Goal: Task Accomplishment & Management: Use online tool/utility

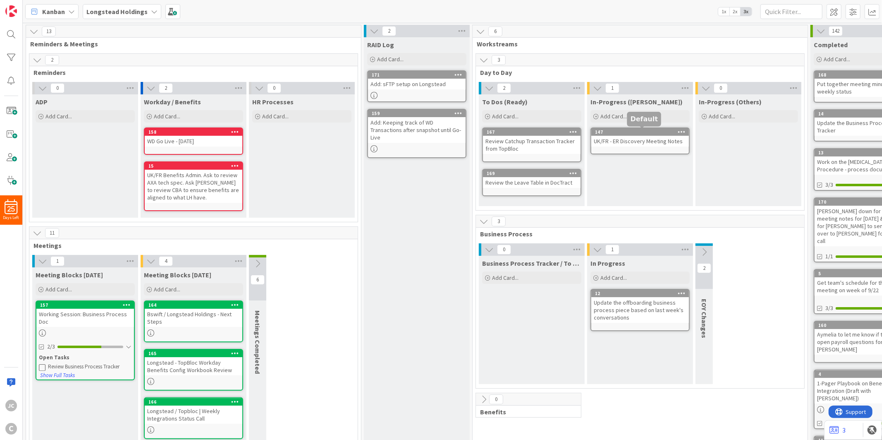
click at [634, 133] on div "147" at bounding box center [642, 132] width 94 height 6
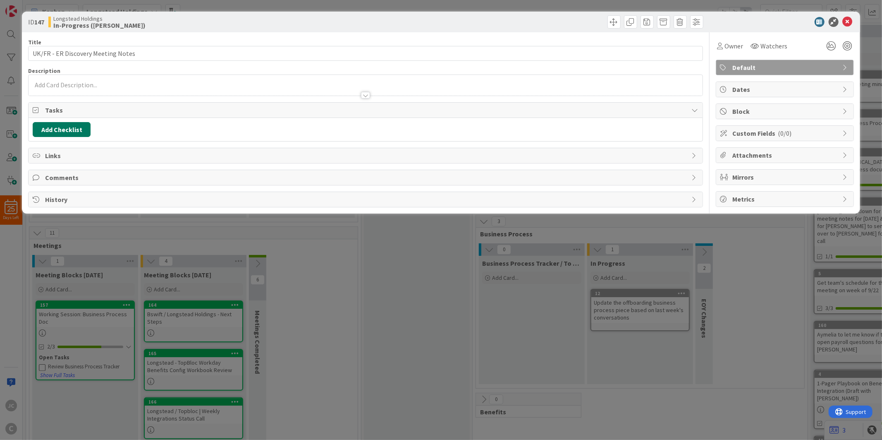
click at [81, 127] on button "Add Checklist" at bounding box center [62, 129] width 58 height 15
type input "To Dos"
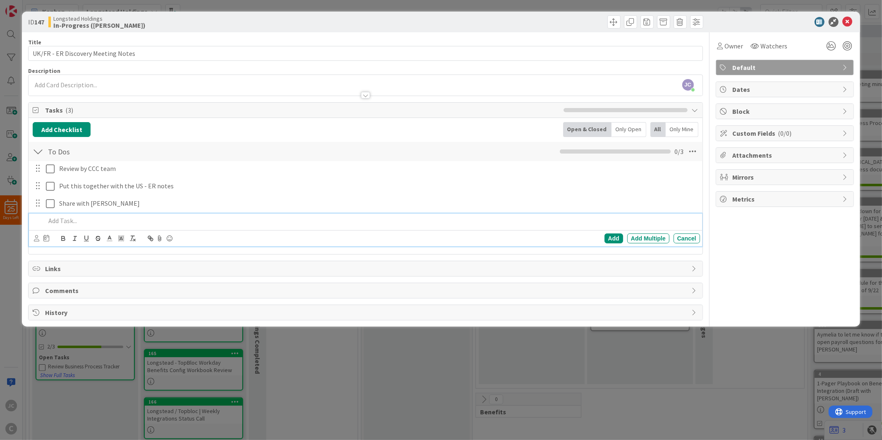
click at [169, 20] on div "Longstead Holdings In-Progress (Jerry)" at bounding box center [205, 21] width 315 height 13
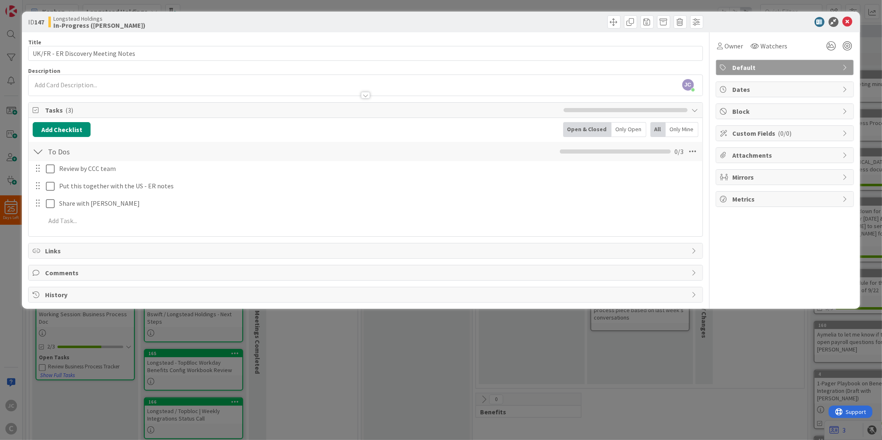
click at [424, 357] on div "ID 147 Longstead Holdings In-Progress (Jerry) Title 34 / 128 UK/FR - ER Discove…" at bounding box center [441, 220] width 882 height 440
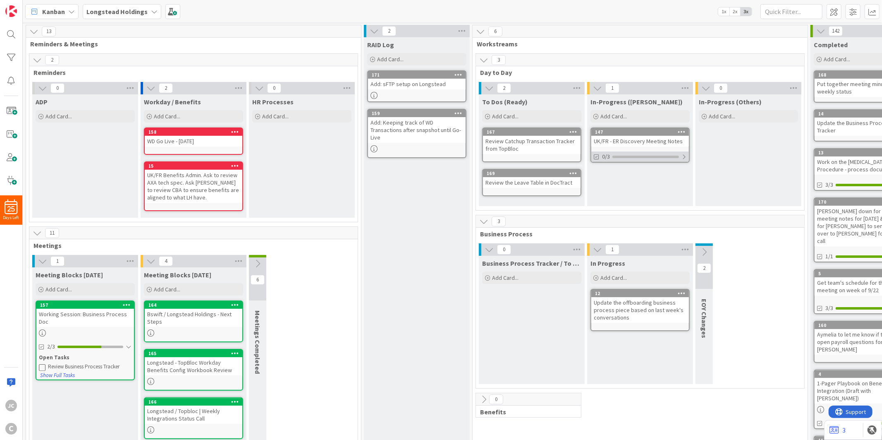
click at [684, 158] on div at bounding box center [684, 156] width 5 height 7
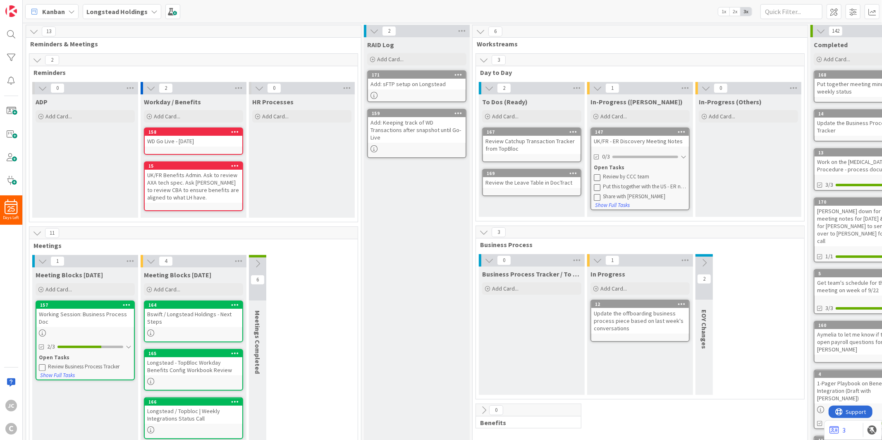
click at [594, 175] on icon at bounding box center [597, 177] width 7 height 7
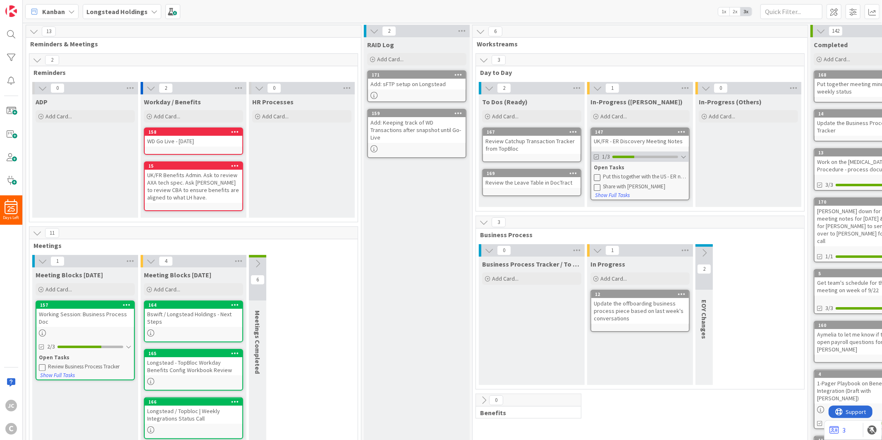
click at [596, 155] on icon at bounding box center [597, 157] width 6 height 6
click at [616, 192] on button "Show Full Tasks" at bounding box center [613, 195] width 36 height 9
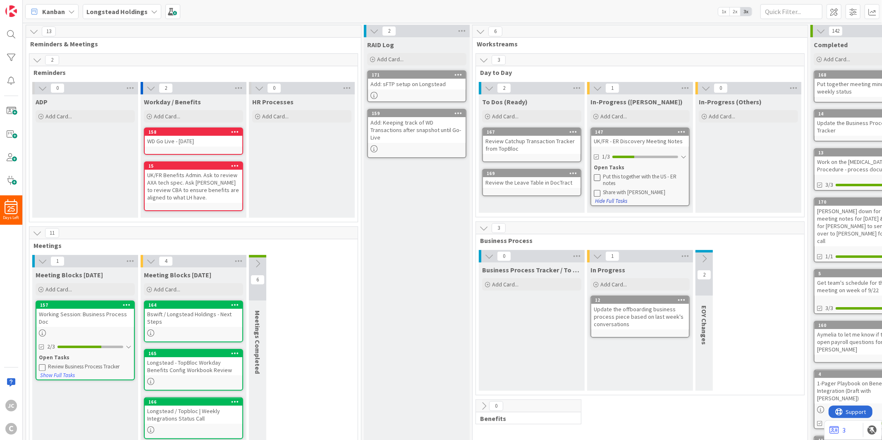
click at [616, 201] on button "Hide Full Tasks" at bounding box center [611, 200] width 33 height 9
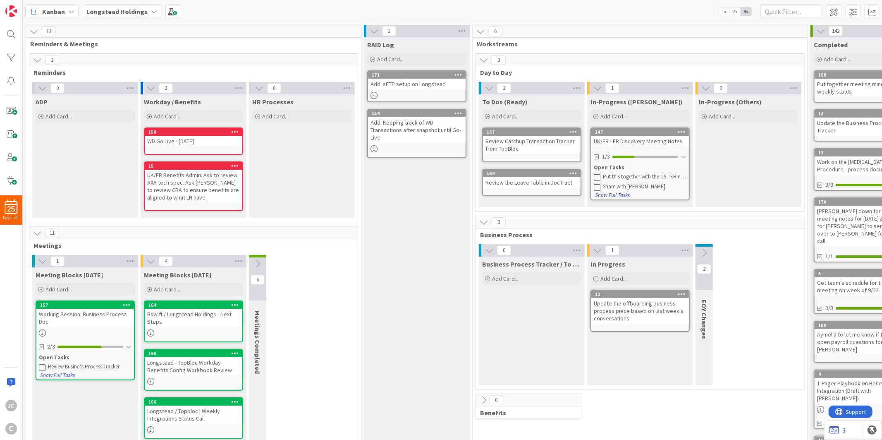
click at [616, 192] on button "Show Full Tasks" at bounding box center [613, 195] width 36 height 9
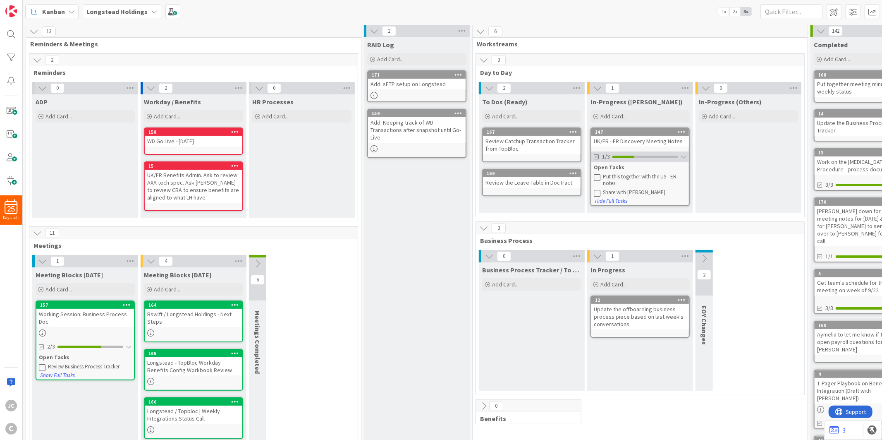
click at [628, 157] on div at bounding box center [624, 157] width 22 height 2
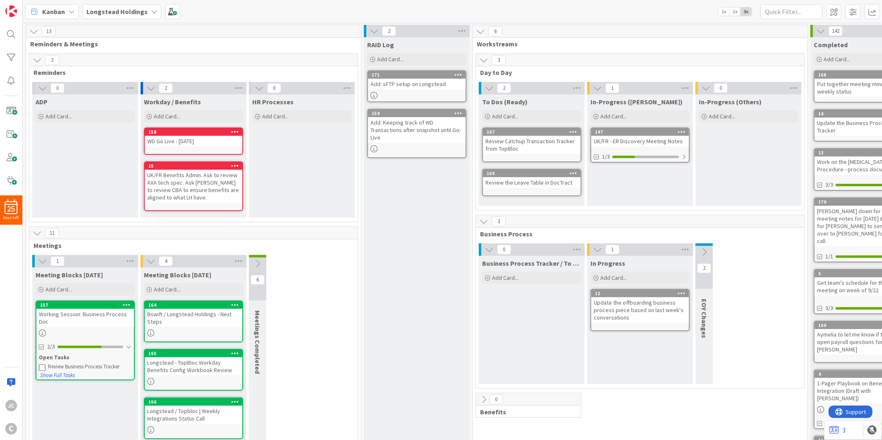
click at [633, 139] on div "UK/FR - ER Discovery Meeting Notes" at bounding box center [641, 141] width 98 height 11
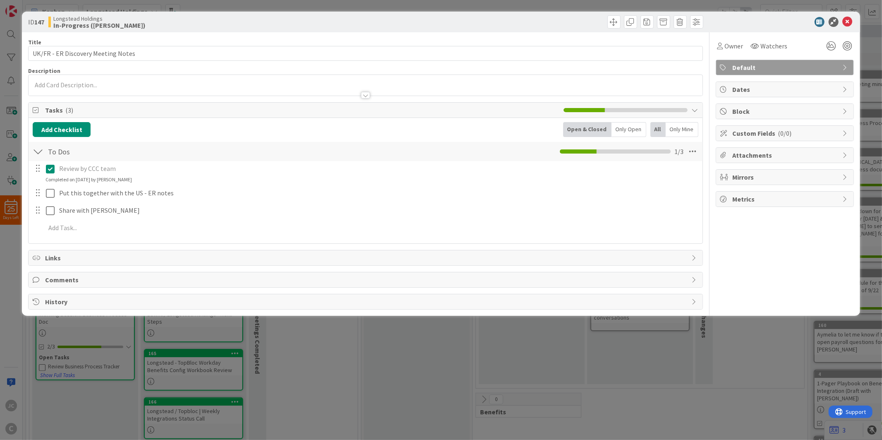
click at [52, 170] on icon at bounding box center [50, 169] width 9 height 10
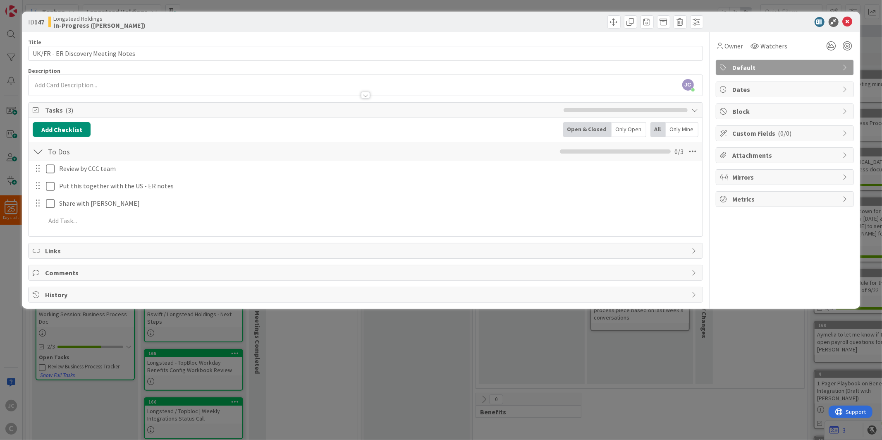
click at [402, 362] on div "ID 147 Longstead Holdings In-Progress (Jerry) Title 34 / 128 UK/FR - ER Discove…" at bounding box center [441, 220] width 882 height 440
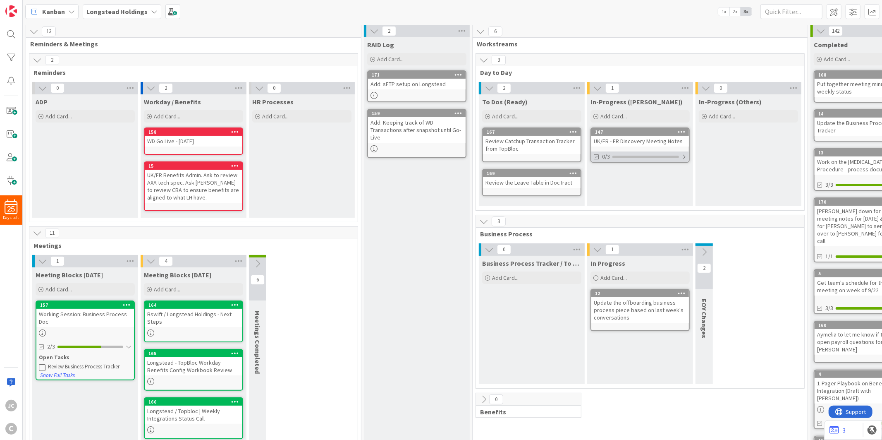
click at [687, 156] on div at bounding box center [684, 156] width 5 height 7
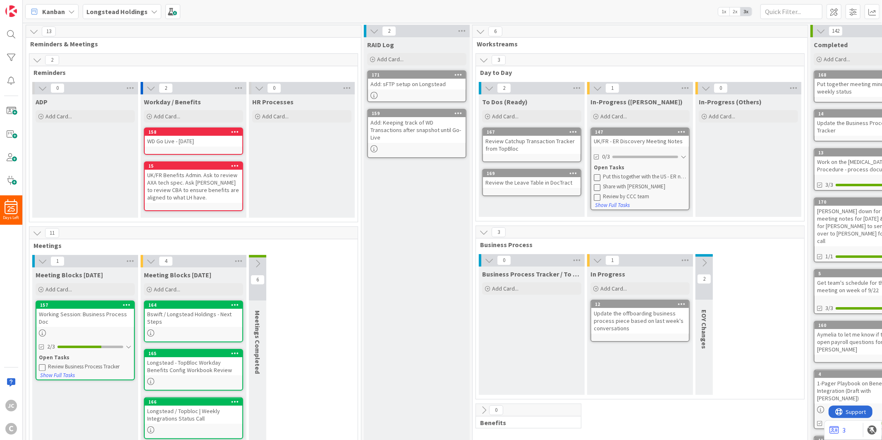
click at [633, 139] on div "UK/FR - ER Discovery Meeting Notes" at bounding box center [641, 141] width 98 height 11
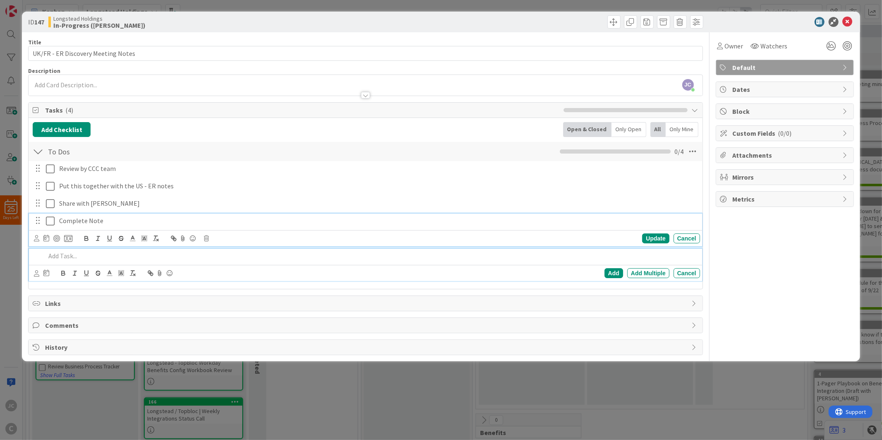
click at [119, 224] on p "Complete Note" at bounding box center [378, 221] width 638 height 10
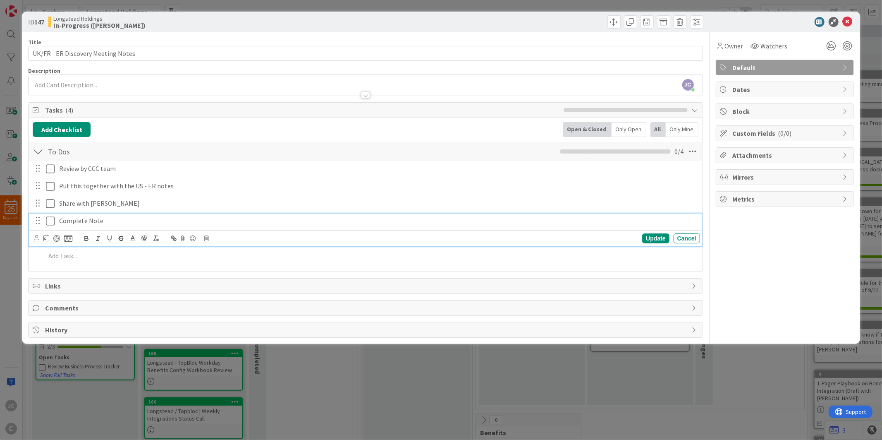
click at [50, 224] on icon at bounding box center [50, 221] width 9 height 10
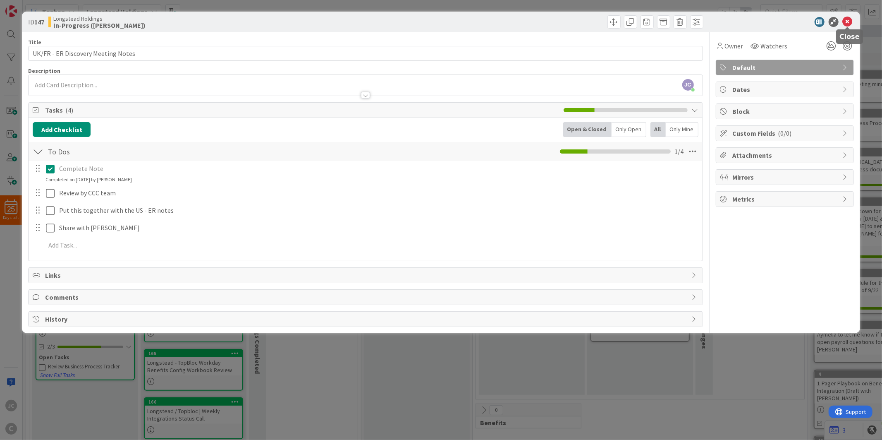
click at [850, 23] on icon at bounding box center [848, 22] width 10 height 10
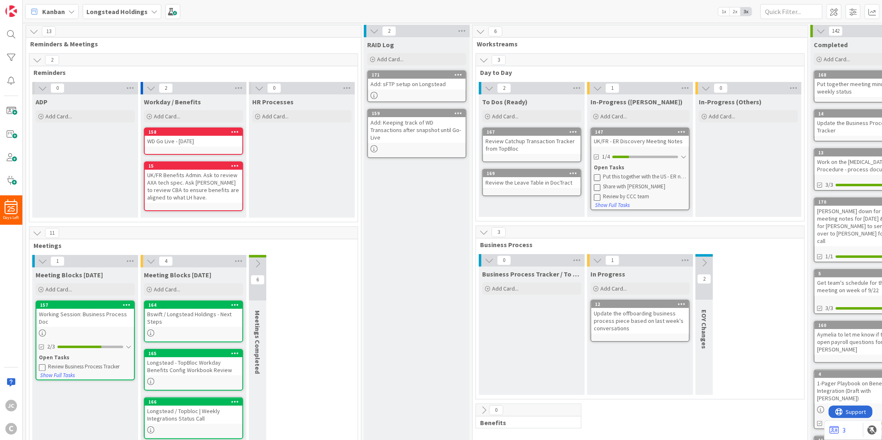
click at [680, 223] on div "3 Day to Day 2 To Dos (Ready) Add Card... Template Not Set Title 0 / 128 Label …" at bounding box center [640, 139] width 332 height 172
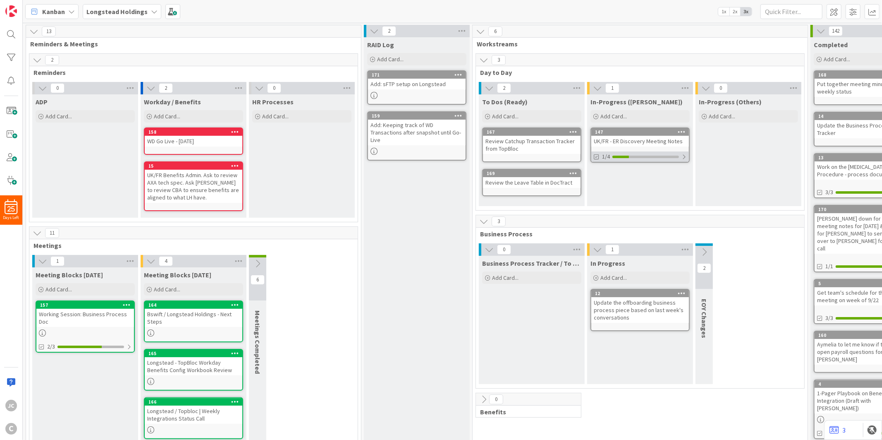
click at [685, 156] on div at bounding box center [684, 156] width 5 height 7
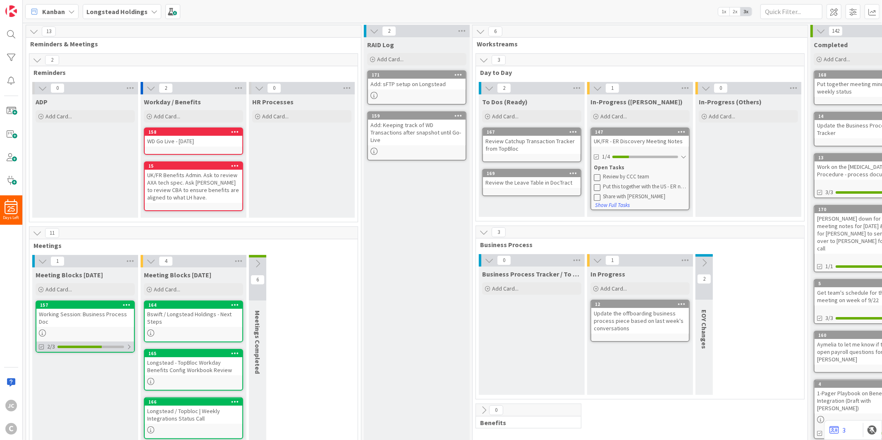
click at [132, 348] on div "2/3" at bounding box center [85, 346] width 98 height 10
click at [424, 223] on div "RAID Log Add Card... 171 Add: sFTP setup on Longstead 159 Add: Keeping track of…" at bounding box center [417, 325] width 106 height 576
